Goal: Answer question/provide support: Share knowledge or assist other users

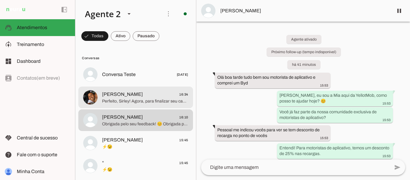
click at [168, 94] on span "Sirley Ramos 16:34" at bounding box center [145, 94] width 86 height 7
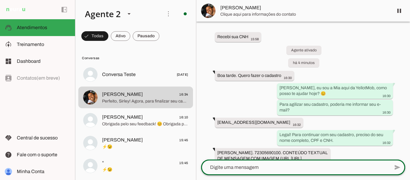
click at [286, 172] on div at bounding box center [295, 167] width 188 height 16
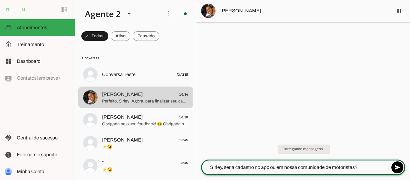
type textarea "Sirley, seria cadastro no app ou em nossa comunidade de motoristas?"
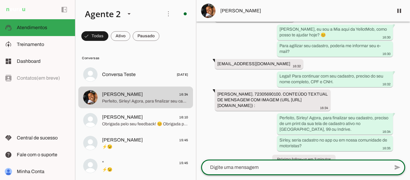
scroll to position [83, 0]
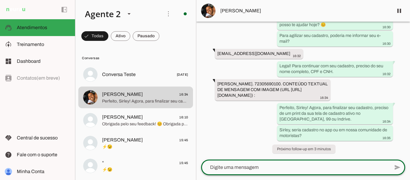
click at [331, 166] on textarea at bounding box center [295, 166] width 188 height 7
paste textarea "Seu cadastro na comunidade de motoristas foi concluído com sucesso"
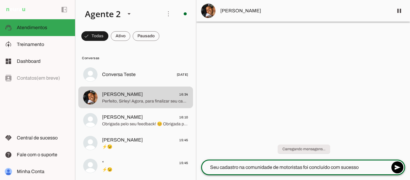
scroll to position [0, 0]
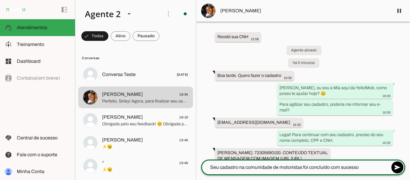
type textarea "Seu cadastro na comunidade de motoristas foi concluído com sucesso"
type md-outlined-text-field "Seu cadastro na comunidade de motoristas foi concluído com sucesso"
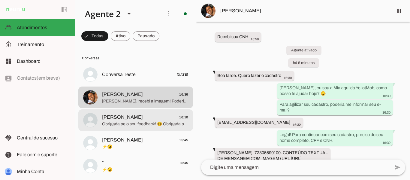
click at [148, 125] on span "Obrigada pelo seu feedback! 😊 Obrigada por falar com a gente. Qualquer coisa, é…" at bounding box center [145, 124] width 86 height 6
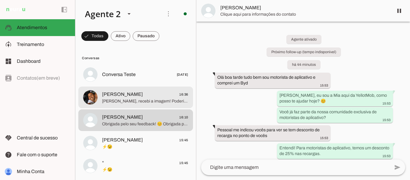
click at [163, 103] on span "[PERSON_NAME], recebi a imagem! Poderia me dizer se você está tentando fazer o …" at bounding box center [145, 101] width 86 height 6
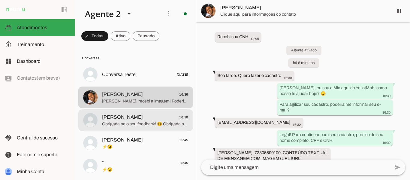
click at [141, 119] on span "[PERSON_NAME] 16:10" at bounding box center [145, 116] width 86 height 7
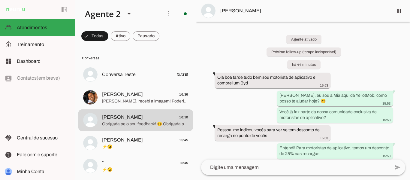
drag, startPoint x: 406, startPoint y: 37, endPoint x: 409, endPoint y: 147, distance: 110.4
click at [409, 147] on div "Agente ativado Próximo follow-up (tempo indisponível) há 44 minutos Olá boa tar…" at bounding box center [303, 91] width 214 height 138
drag, startPoint x: 409, startPoint y: 37, endPoint x: 409, endPoint y: 148, distance: 110.7
click at [409, 148] on chat-widget "pause O agente está respondendo mensagens. Caso novas mensagens sejam enviadas …" at bounding box center [303, 90] width 214 height 180
click at [406, 34] on div "Agente ativado Próximo follow-up (tempo indisponível) há 44 minutos Olá boa tar…" at bounding box center [303, 91] width 214 height 138
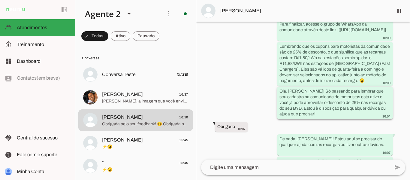
scroll to position [841, 0]
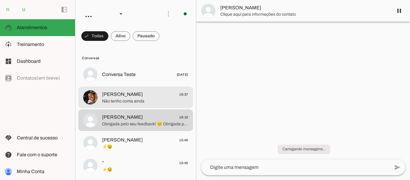
click at [136, 100] on span "Não tenho conta ainda" at bounding box center [145, 101] width 86 height 6
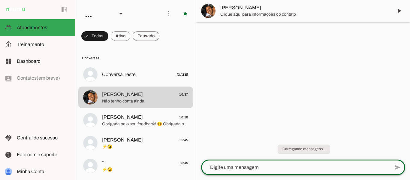
click at [247, 168] on textarea at bounding box center [295, 166] width 188 height 7
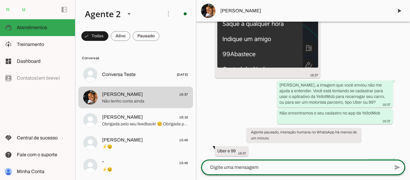
scroll to position [488, 0]
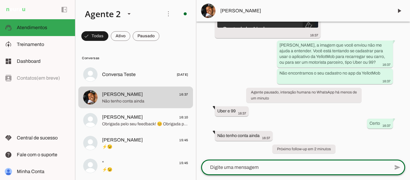
click at [313, 166] on textarea at bounding box center [295, 166] width 188 height 7
type textarea "Lembrando que os cupons para motoristas da comunidade são de 25% de desconto, o…"
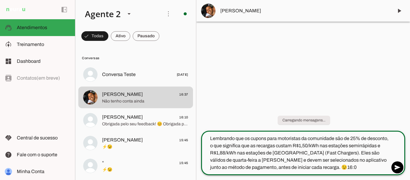
scroll to position [0, 0]
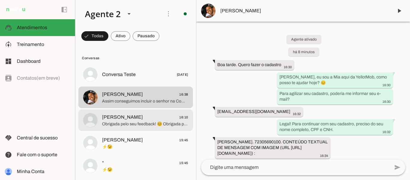
click at [147, 120] on span "[PERSON_NAME] 16:10" at bounding box center [145, 116] width 86 height 7
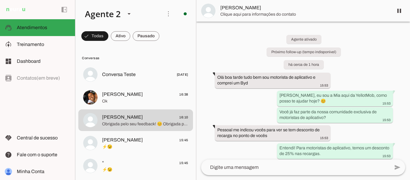
drag, startPoint x: 278, startPoint y: 68, endPoint x: 377, endPoint y: 82, distance: 100.0
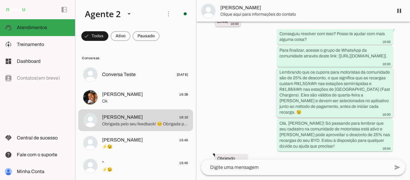
scroll to position [807, 0]
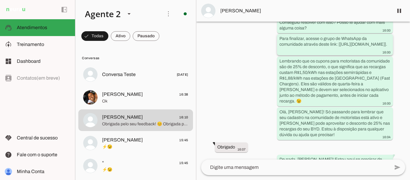
drag, startPoint x: 278, startPoint y: 33, endPoint x: 383, endPoint y: 46, distance: 106.1
click at [0, 0] on slot "Para finalizar, acesse o grupo de WhatsApp da comunidade através deste link: [[…" at bounding box center [0, 0] width 0 height 0
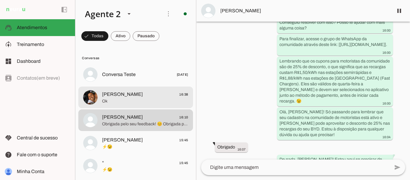
click at [132, 97] on span "[PERSON_NAME] 16:38" at bounding box center [145, 94] width 86 height 7
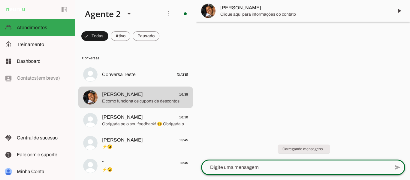
click at [255, 166] on textarea at bounding box center [295, 166] width 188 height 7
type textarea "Para finalizar, acesse o grupo de WhatsApp da comunidade através deste link: [[…"
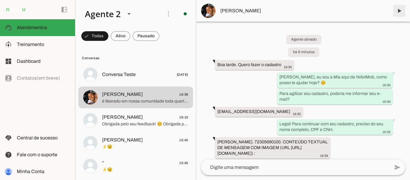
click at [398, 12] on span at bounding box center [399, 11] width 14 height 14
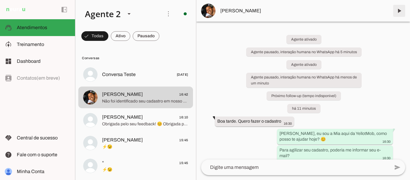
click at [397, 13] on span at bounding box center [399, 11] width 14 height 14
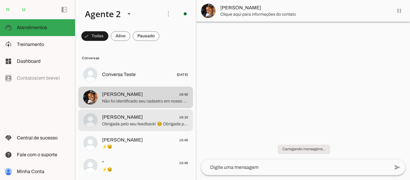
click at [126, 119] on span "[PERSON_NAME] 16:10" at bounding box center [145, 116] width 86 height 7
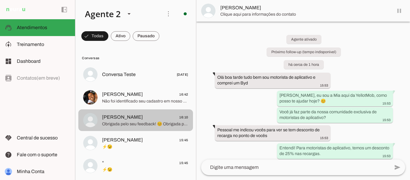
scroll to position [880, 0]
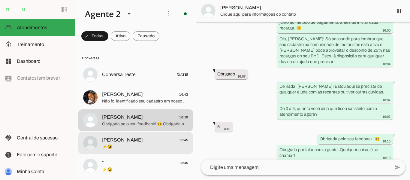
click at [126, 135] on md-item "[PERSON_NAME] 15:45 ⚡😉" at bounding box center [135, 143] width 115 height 22
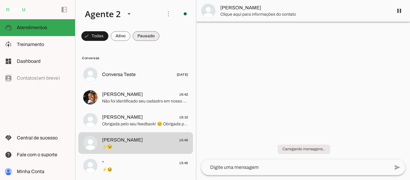
click at [147, 36] on span at bounding box center [146, 36] width 27 height 14
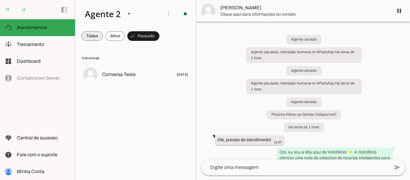
click at [89, 38] on span at bounding box center [92, 36] width 22 height 14
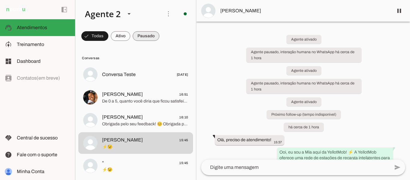
click at [139, 38] on span at bounding box center [146, 36] width 27 height 14
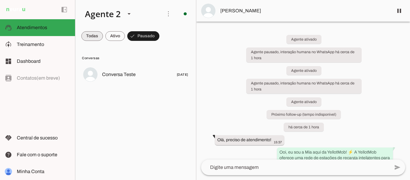
click at [97, 38] on span at bounding box center [92, 36] width 22 height 14
